Goal: Find specific page/section: Find specific page/section

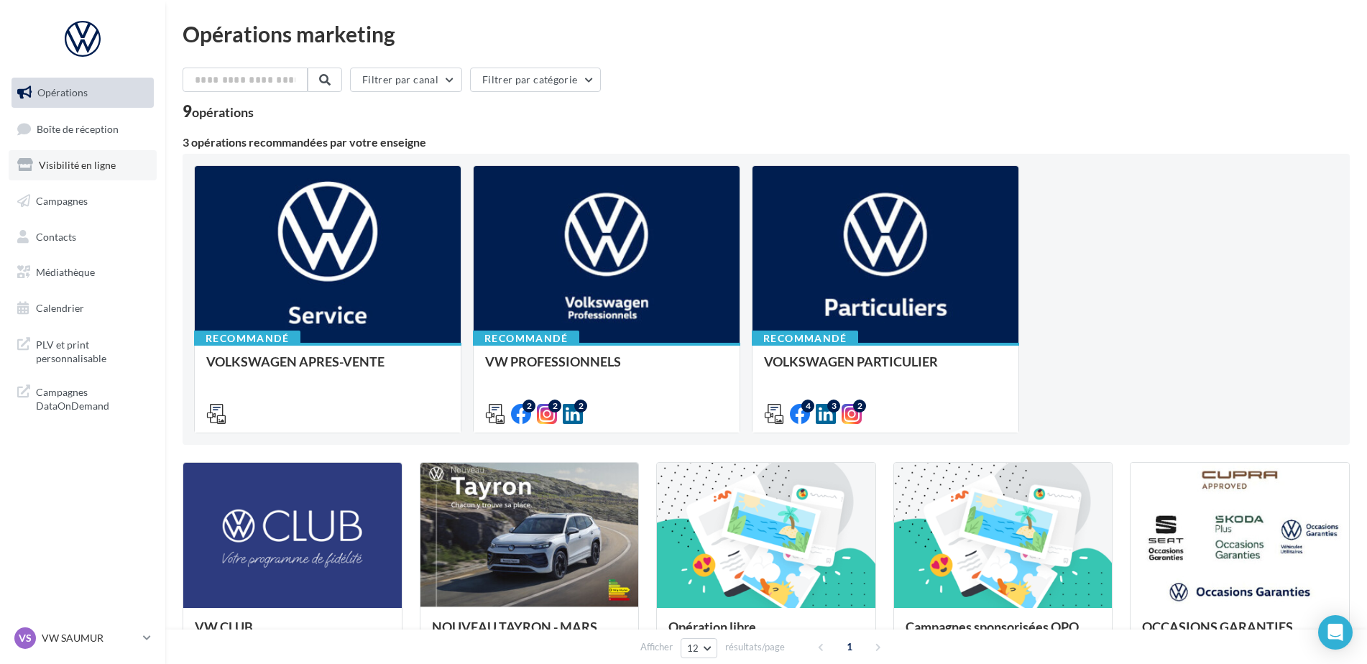
click at [85, 171] on link "Visibilité en ligne" at bounding box center [83, 165] width 148 height 30
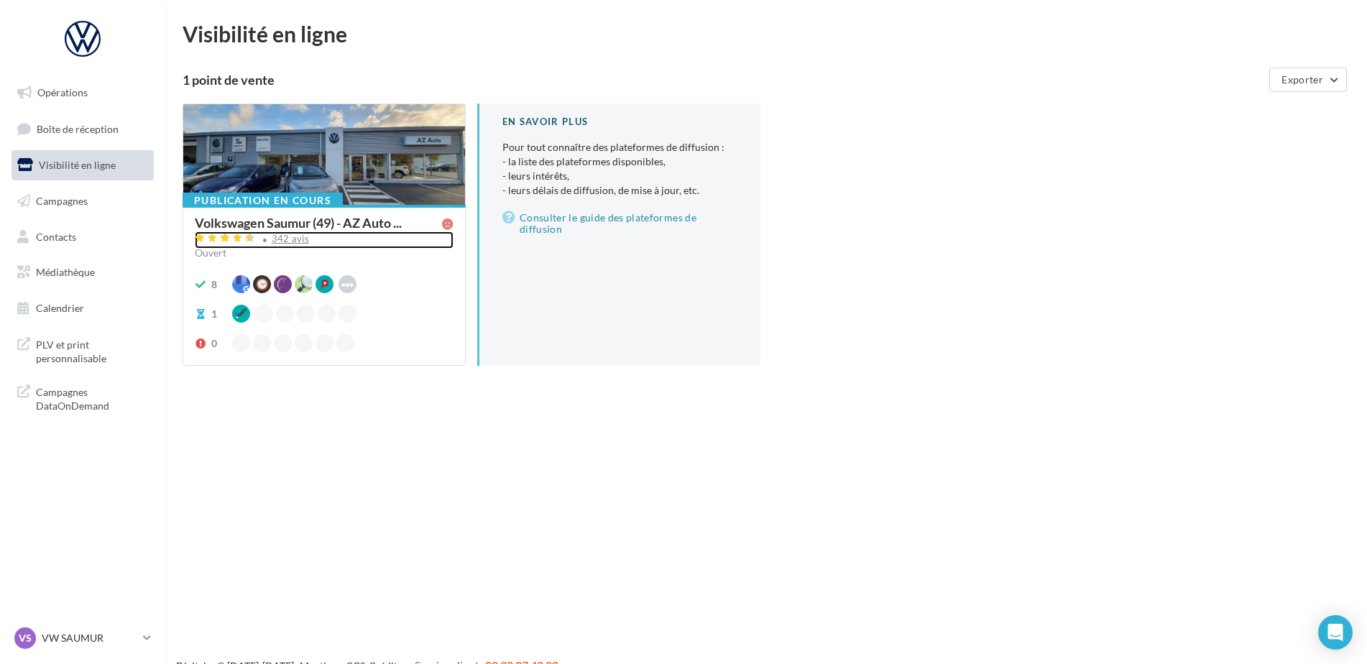
click at [288, 242] on div "342 avis" at bounding box center [291, 238] width 38 height 9
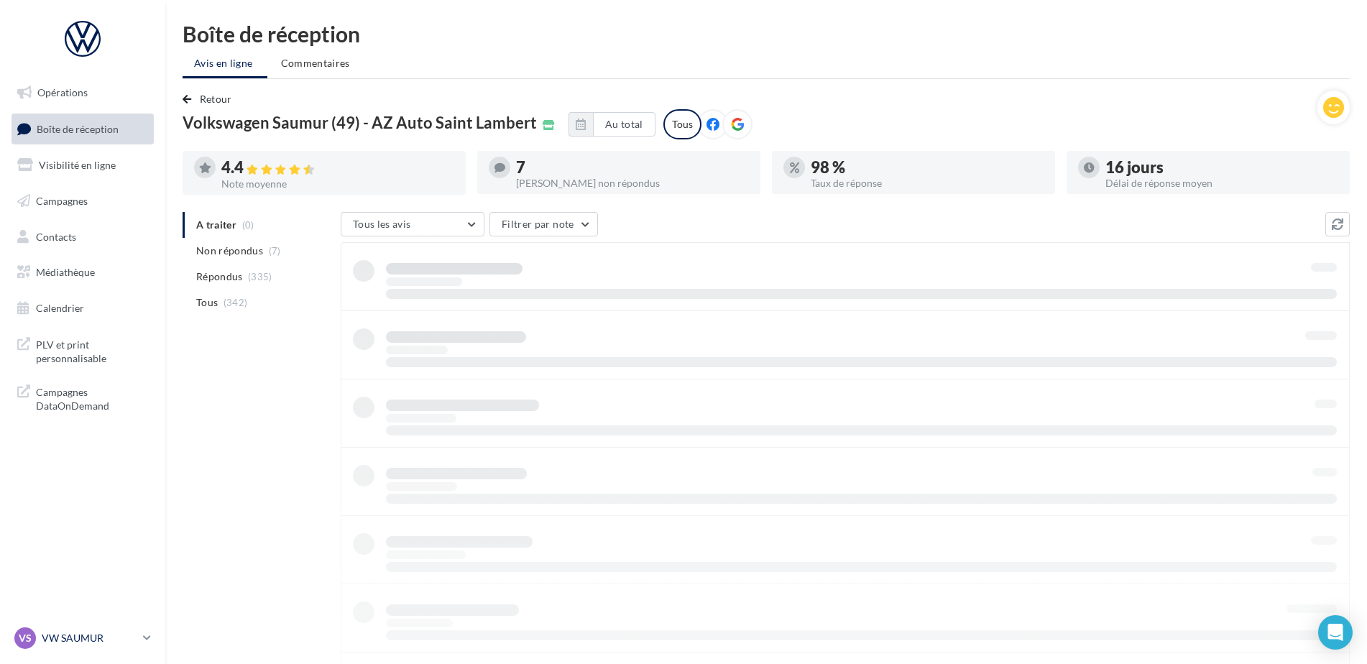
click at [66, 637] on p "VW SAUMUR" at bounding box center [90, 638] width 96 height 14
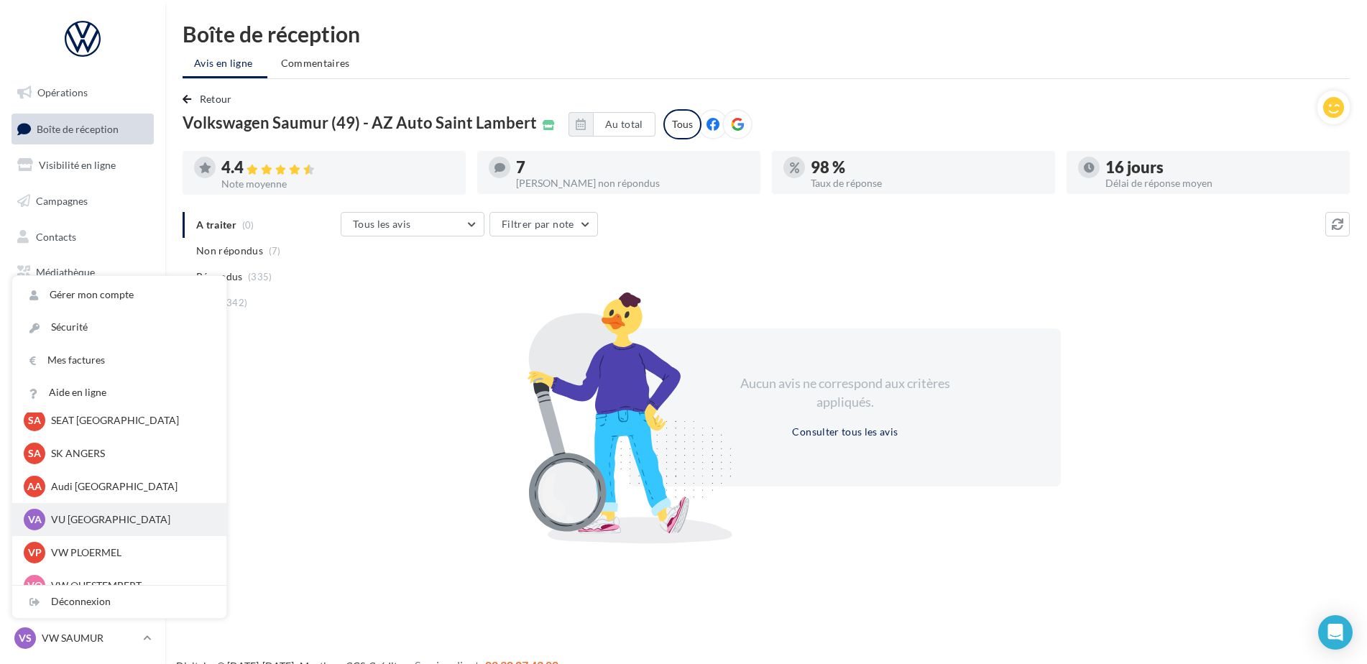
scroll to position [132, 0]
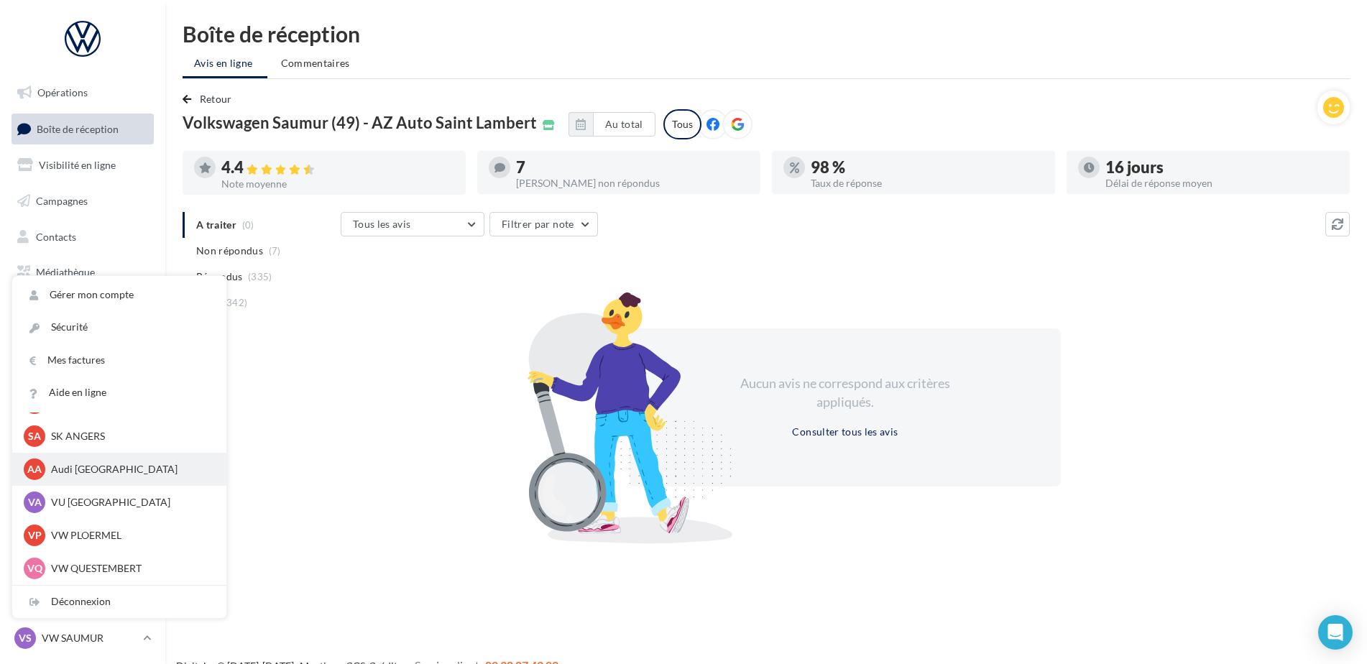
click at [112, 477] on div "AA Audi ANGERS audi-ange-tar" at bounding box center [119, 470] width 191 height 22
